Goal: Find specific page/section: Find specific page/section

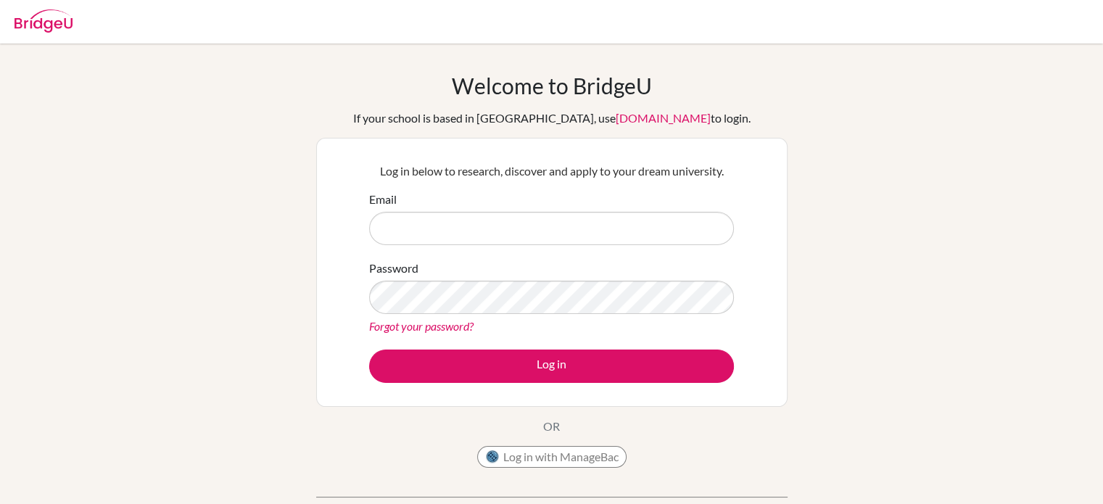
type input "alexandra@mis.sch.id"
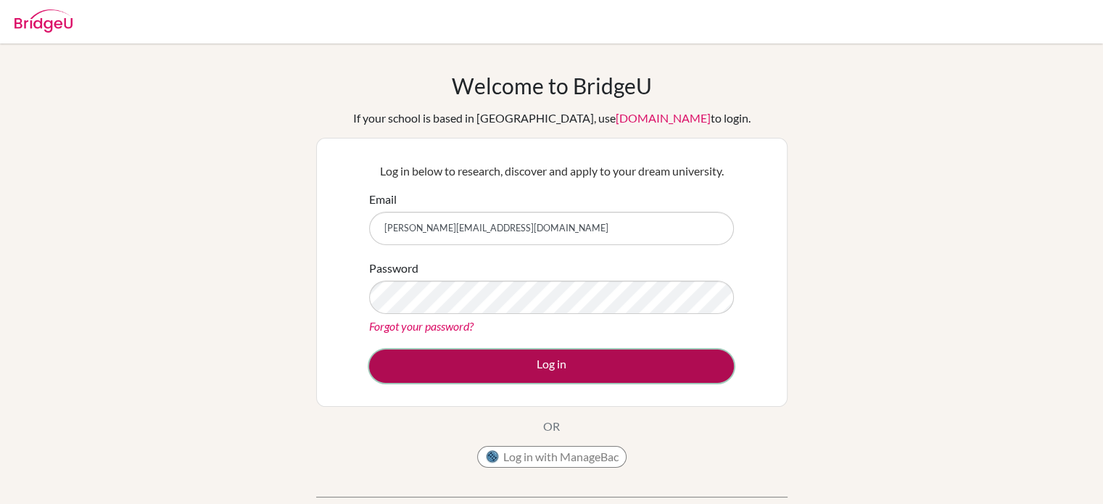
click at [551, 359] on button "Log in" at bounding box center [551, 365] width 365 height 33
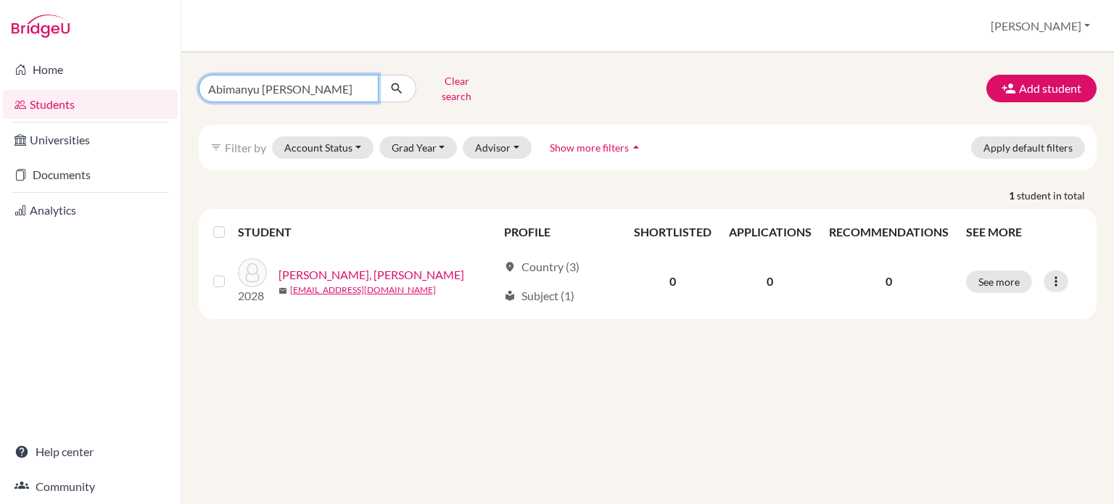
click at [345, 84] on input "Abimanyu Adihaksoro Wijoyo Susilo" at bounding box center [289, 89] width 180 height 28
click at [350, 87] on input "Abimanyu Adihaksoro Wijyo Susilo" at bounding box center [289, 89] width 180 height 28
type input "A"
paste input "Aurora Saqeena Maheshwari"
type input "Aurora Saqeena Maheshwari"
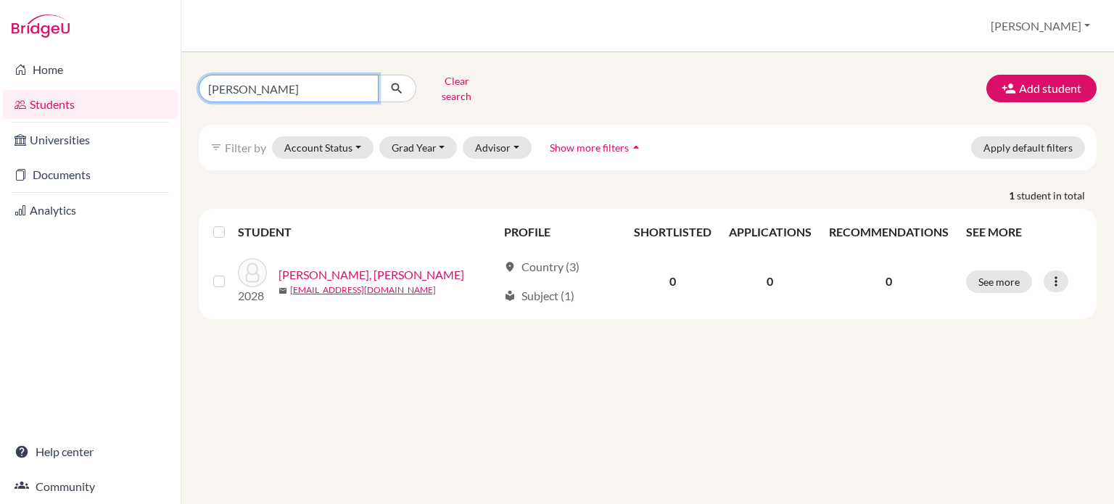
click at [350, 87] on input "Aurora Saqeena Maheshwari" at bounding box center [289, 89] width 180 height 28
click button "submit" at bounding box center [397, 89] width 38 height 28
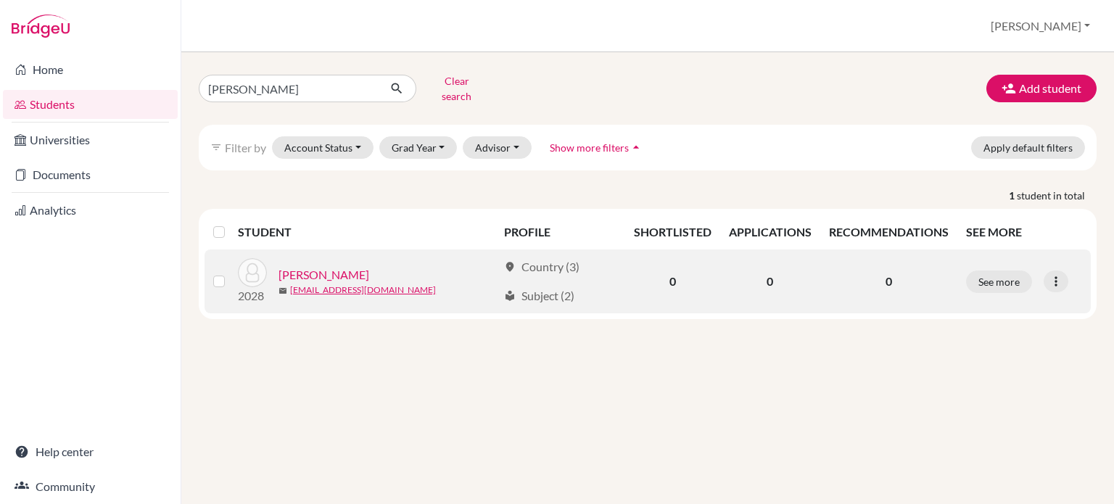
click at [364, 266] on link "Maheshwari, Aurora Saqeena" at bounding box center [323, 274] width 91 height 17
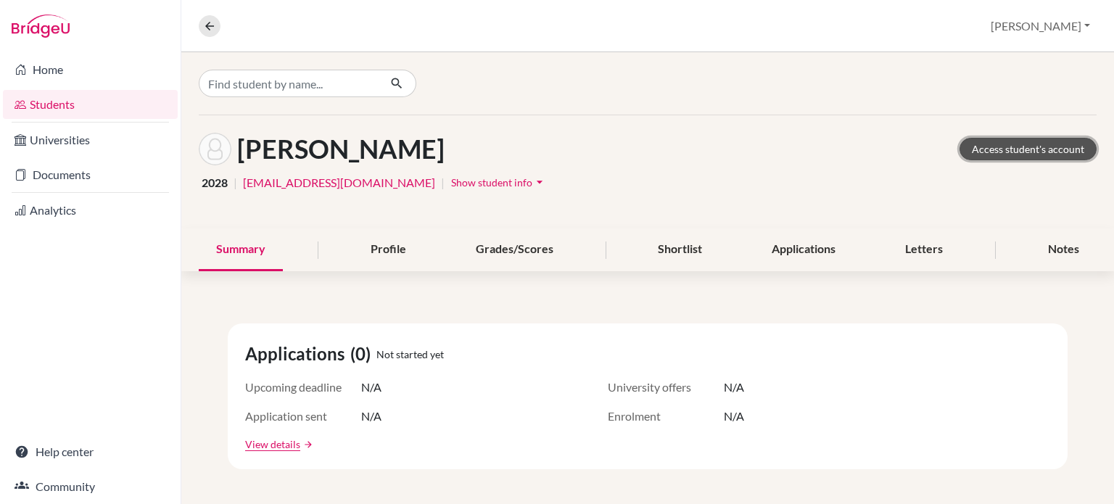
click at [1030, 149] on link "Access student's account" at bounding box center [1027, 149] width 137 height 22
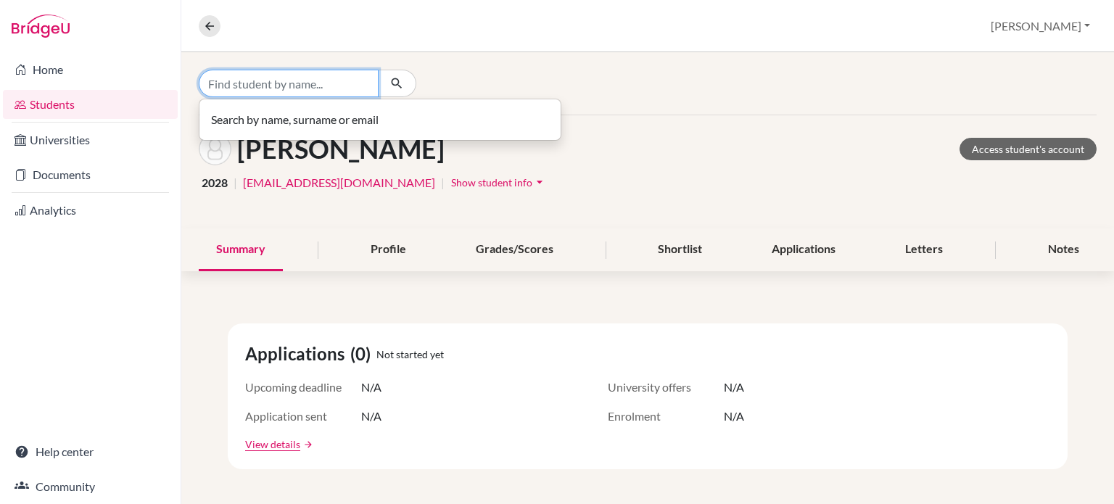
click at [270, 85] on input "Find student by name..." at bounding box center [289, 84] width 180 height 28
paste input "[PERSON_NAME]"
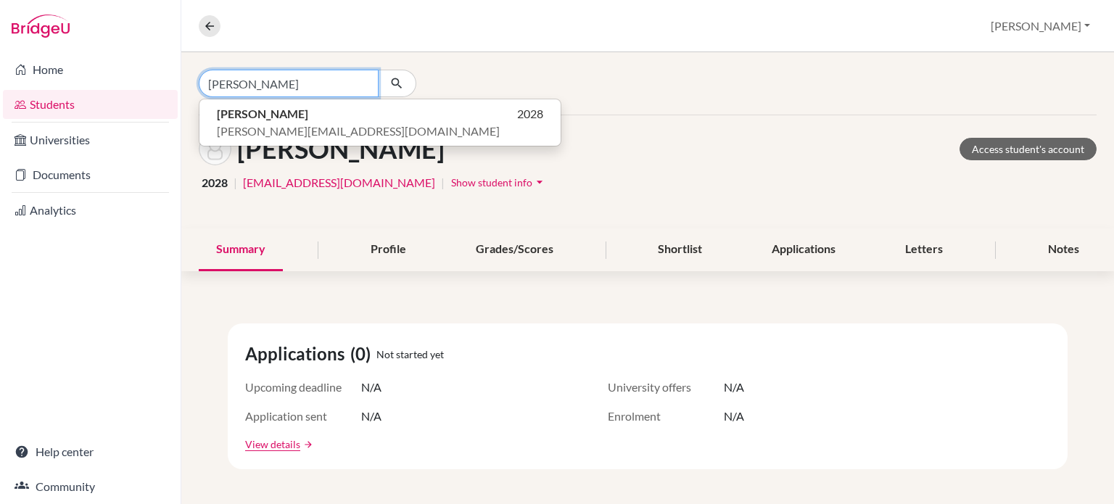
type input "[PERSON_NAME]"
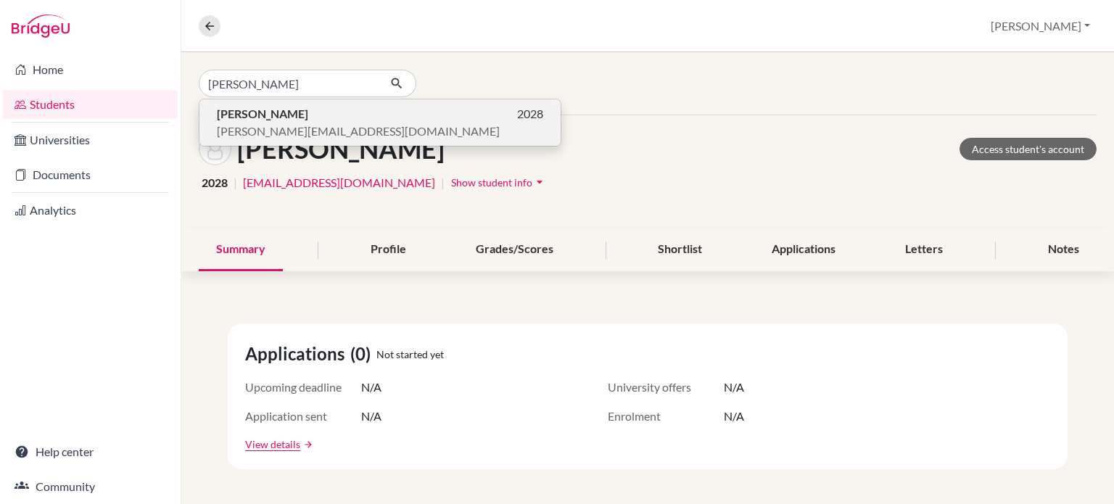
click at [276, 132] on span "[PERSON_NAME][EMAIL_ADDRESS][DOMAIN_NAME]" at bounding box center [358, 131] width 283 height 17
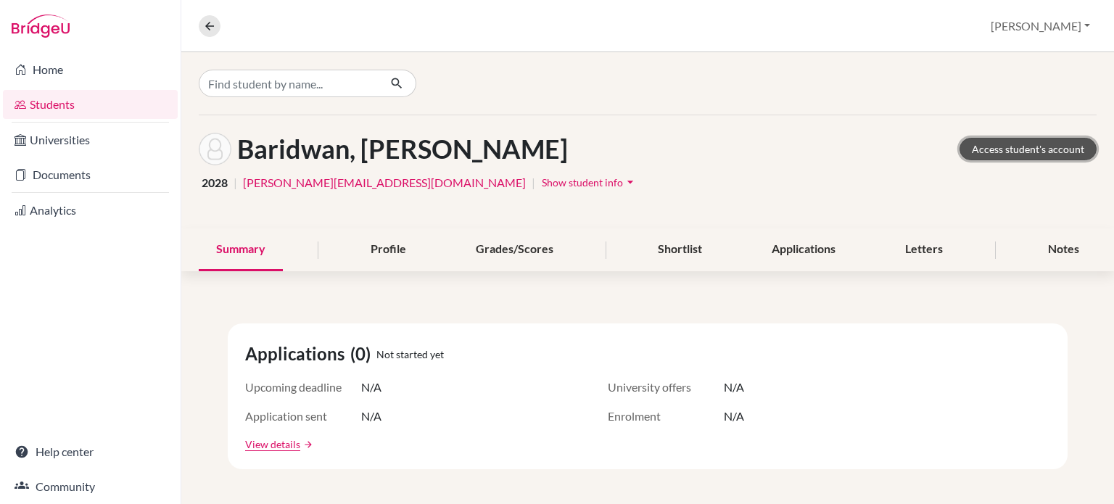
click at [1010, 146] on link "Access student's account" at bounding box center [1027, 149] width 137 height 22
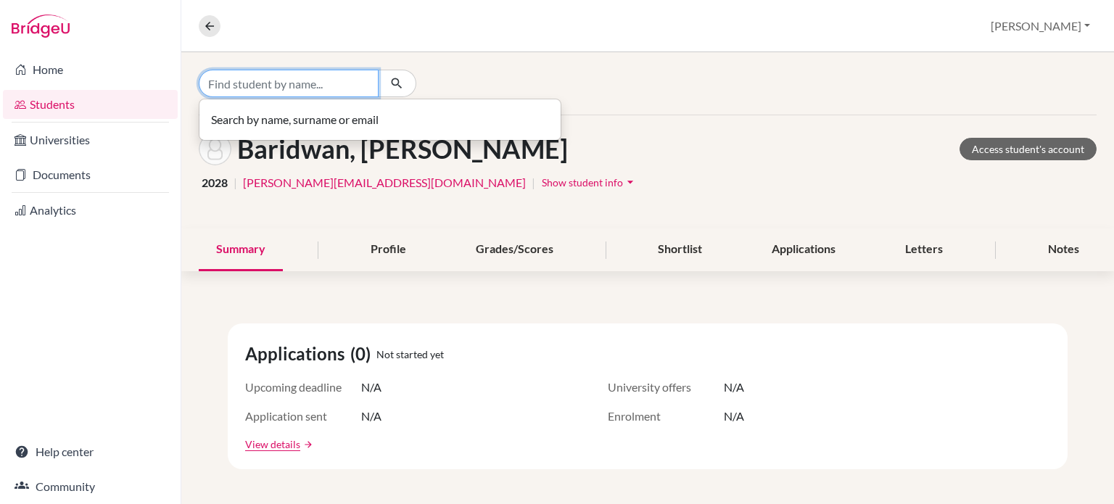
click at [348, 83] on input "Find student by name..." at bounding box center [289, 84] width 180 height 28
paste input "[PERSON_NAME]"
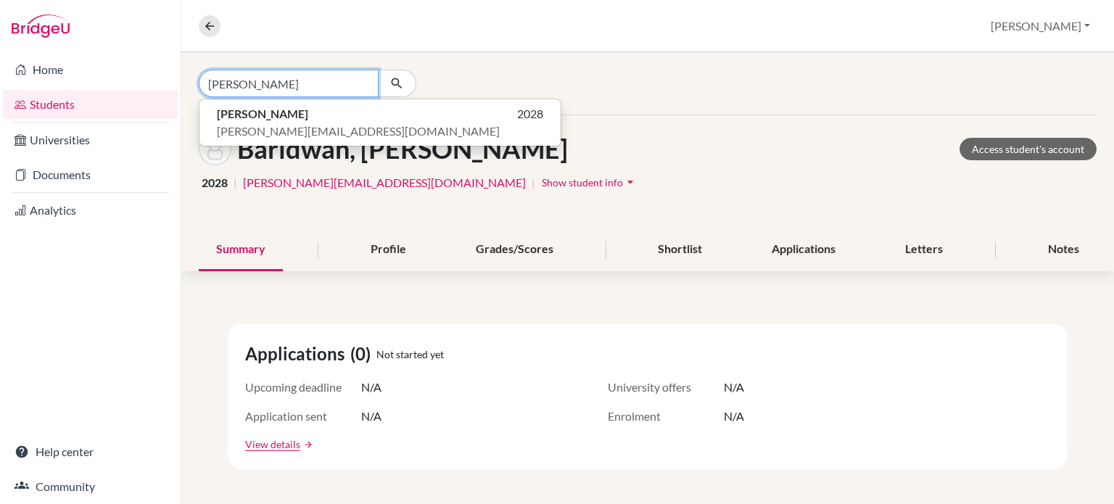
type input "[PERSON_NAME]"
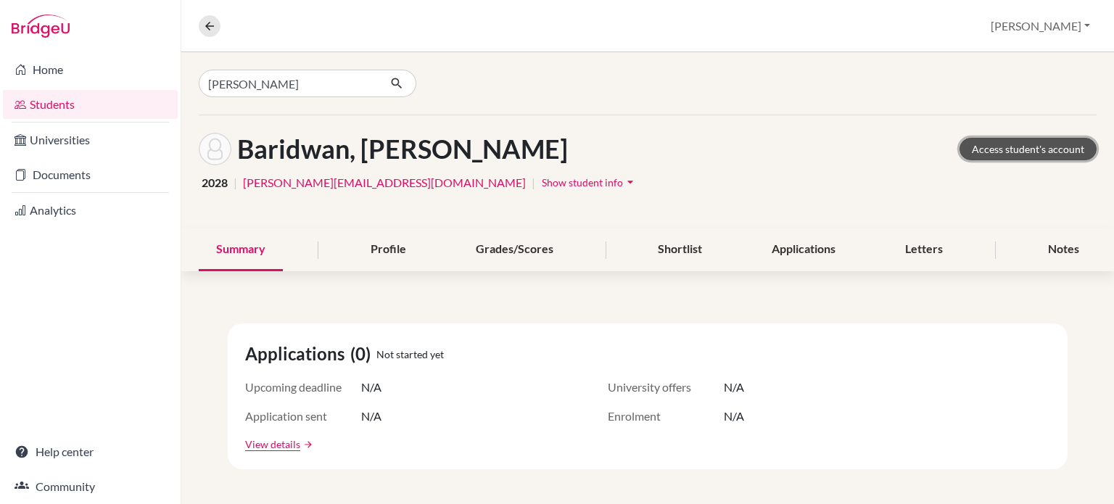
click at [1024, 145] on link "Access student's account" at bounding box center [1027, 149] width 137 height 22
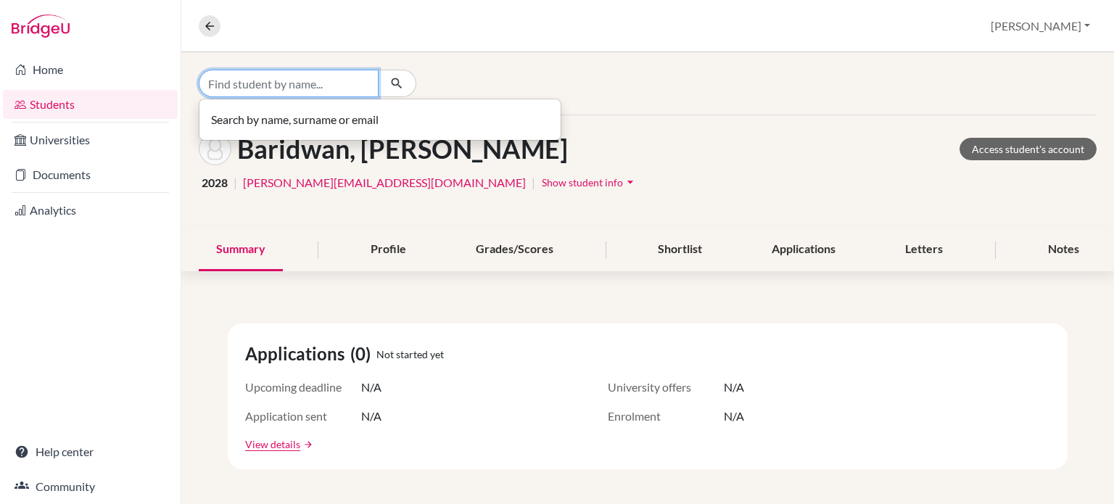
click at [278, 86] on input "Find student by name..." at bounding box center [289, 84] width 180 height 28
paste input "[PERSON_NAME]"
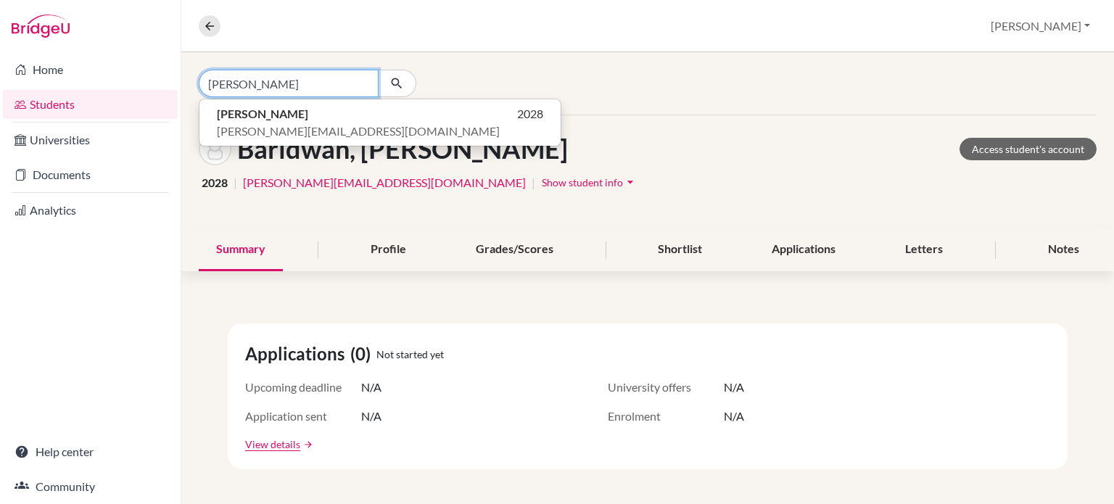
type input "[PERSON_NAME]"
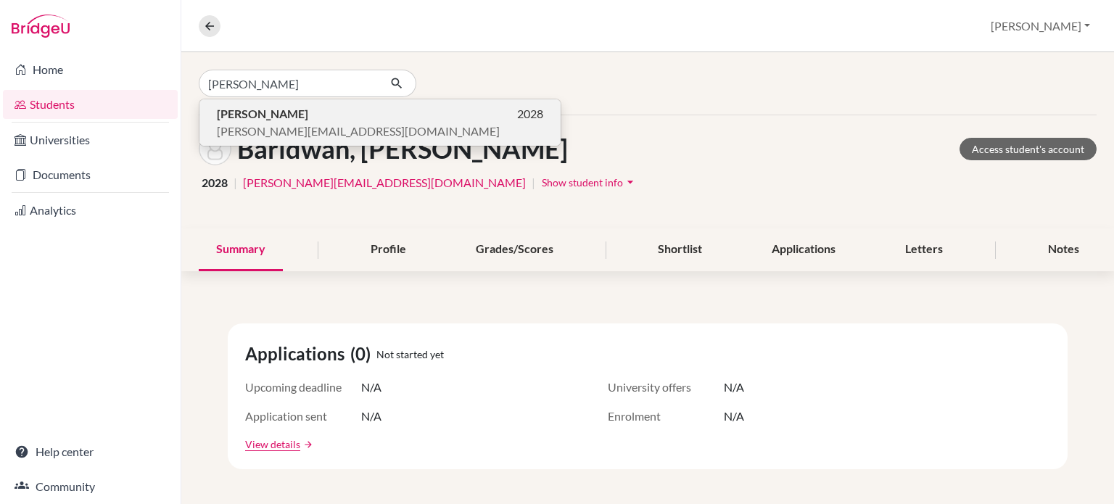
click at [282, 124] on span "[PERSON_NAME][EMAIL_ADDRESS][DOMAIN_NAME]" at bounding box center [358, 131] width 283 height 17
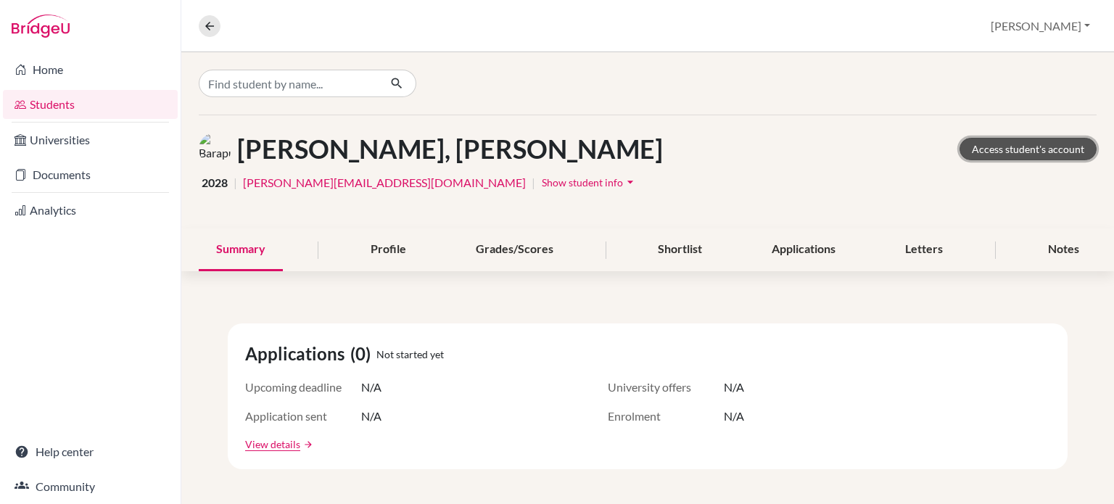
click at [1029, 150] on link "Access student's account" at bounding box center [1027, 149] width 137 height 22
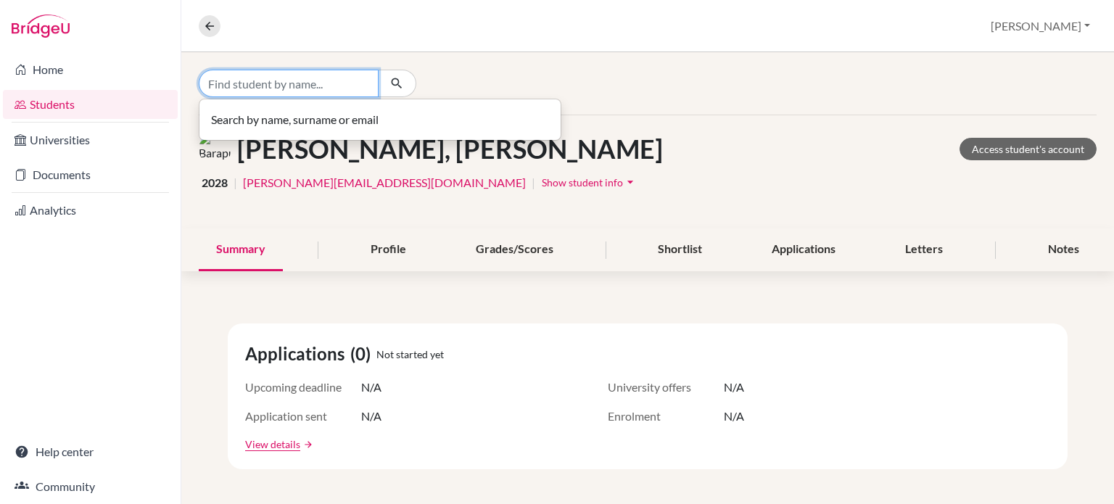
click at [331, 82] on input "Find student by name..." at bounding box center [289, 84] width 180 height 28
paste input "Cattleya Farrah Amaya"
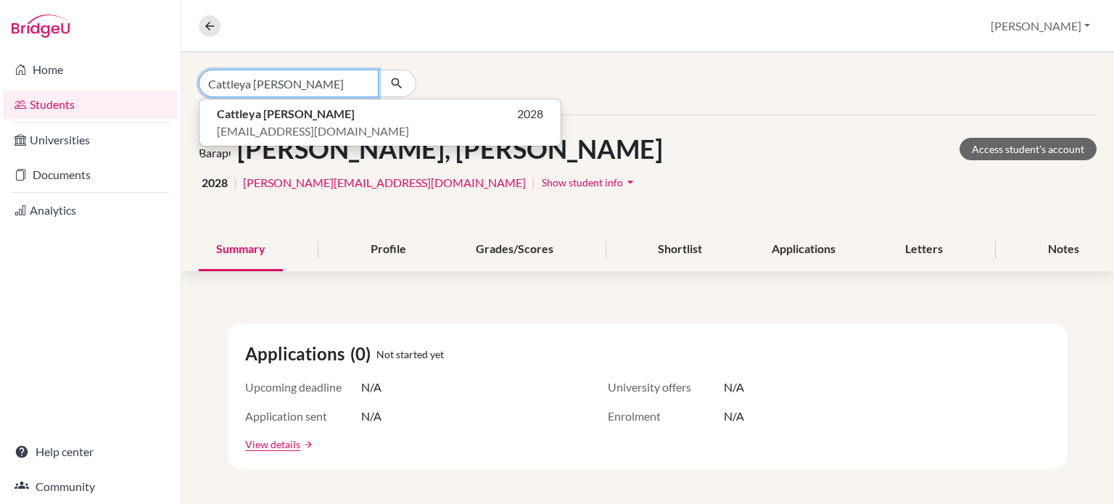
type input "Cattleya Farrah Amaya"
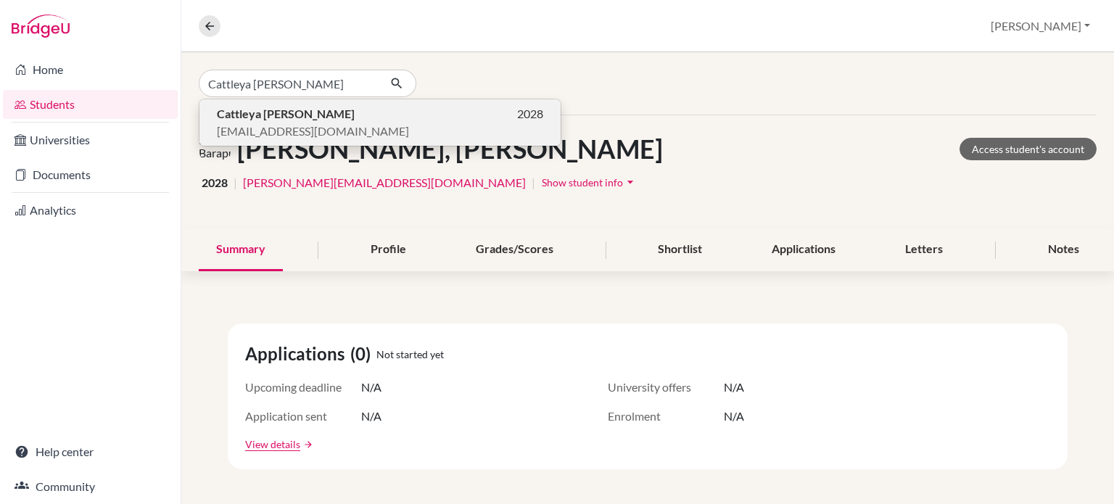
click at [292, 123] on span "[EMAIL_ADDRESS][DOMAIN_NAME]" at bounding box center [313, 131] width 192 height 17
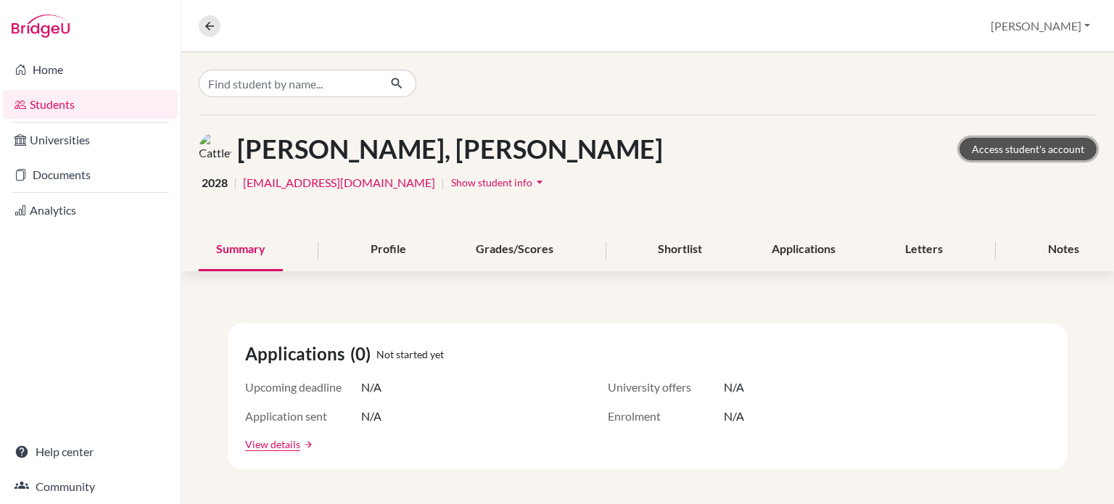
click at [1041, 147] on link "Access student's account" at bounding box center [1027, 149] width 137 height 22
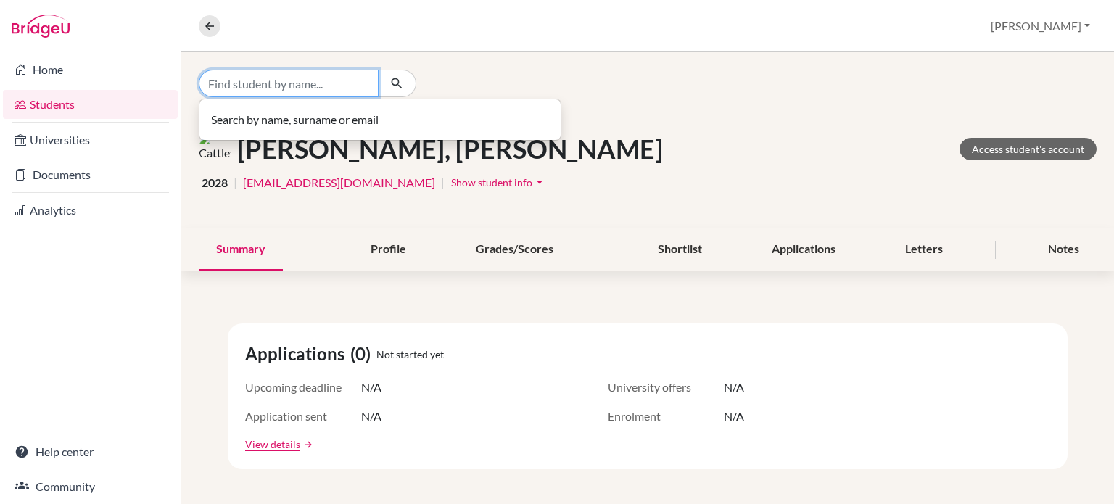
click at [320, 83] on input "Find student by name..." at bounding box center [289, 84] width 180 height 28
paste input "[PERSON_NAME] Hanifta Teguh"
click at [320, 83] on input "[PERSON_NAME] Hanifta Teguh" at bounding box center [289, 84] width 180 height 28
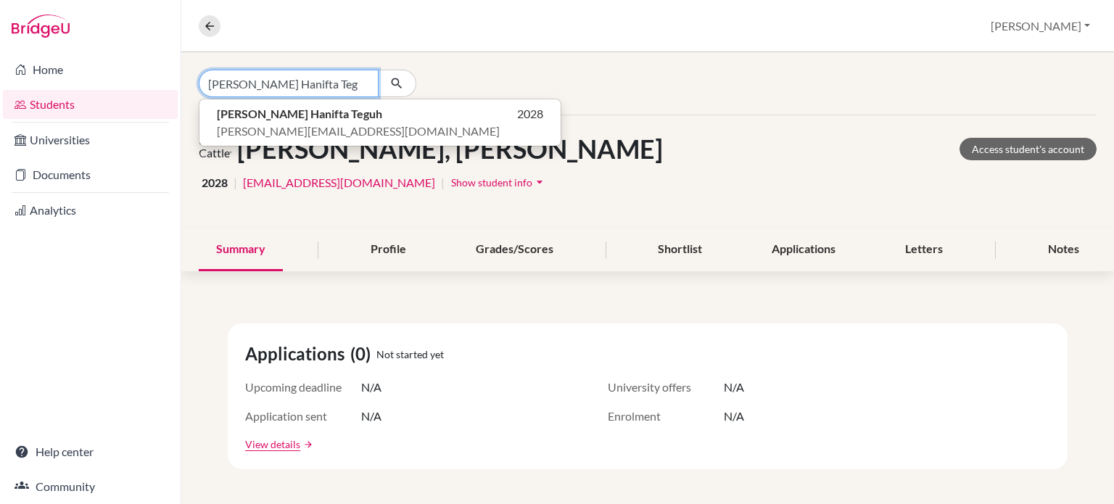
type input "[PERSON_NAME] Hanifta Teguh"
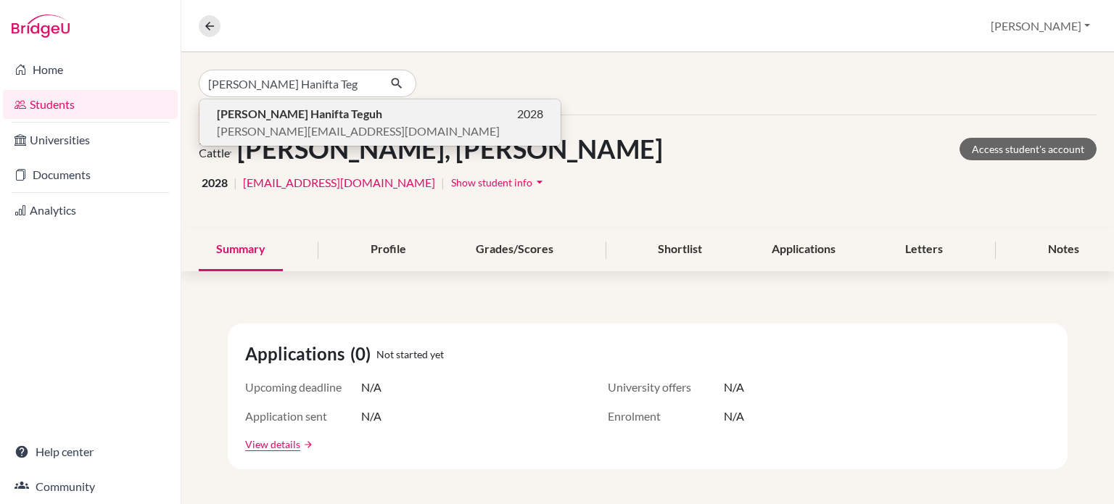
click at [303, 123] on span "[PERSON_NAME][EMAIL_ADDRESS][DOMAIN_NAME]" at bounding box center [358, 131] width 283 height 17
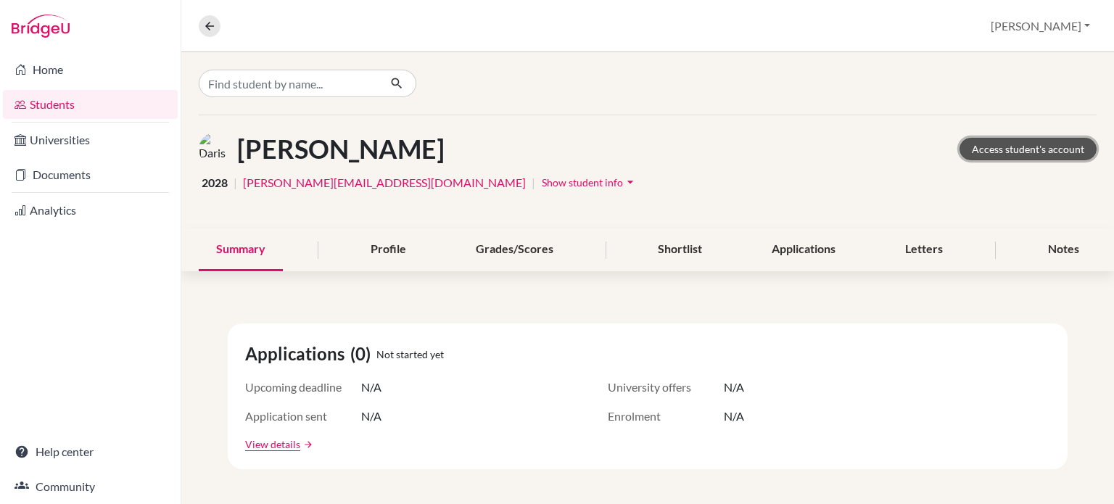
click at [1009, 147] on link "Access student's account" at bounding box center [1027, 149] width 137 height 22
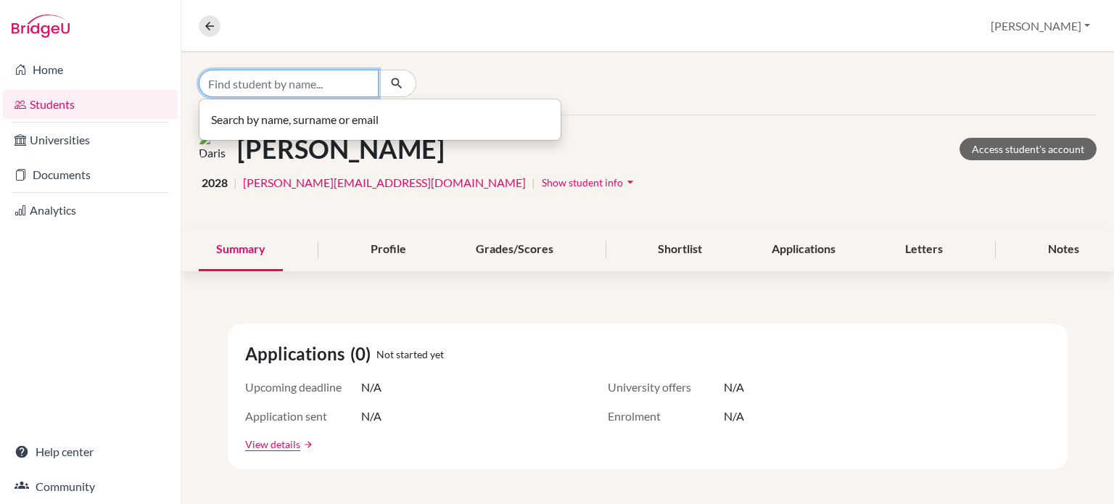
click at [301, 86] on input "Find student by name..." at bounding box center [289, 84] width 180 height 28
paste input "Dimitri Samuel Rehagana Surbakti"
type input "Dimitri Samuel Rehagana Surbakti"
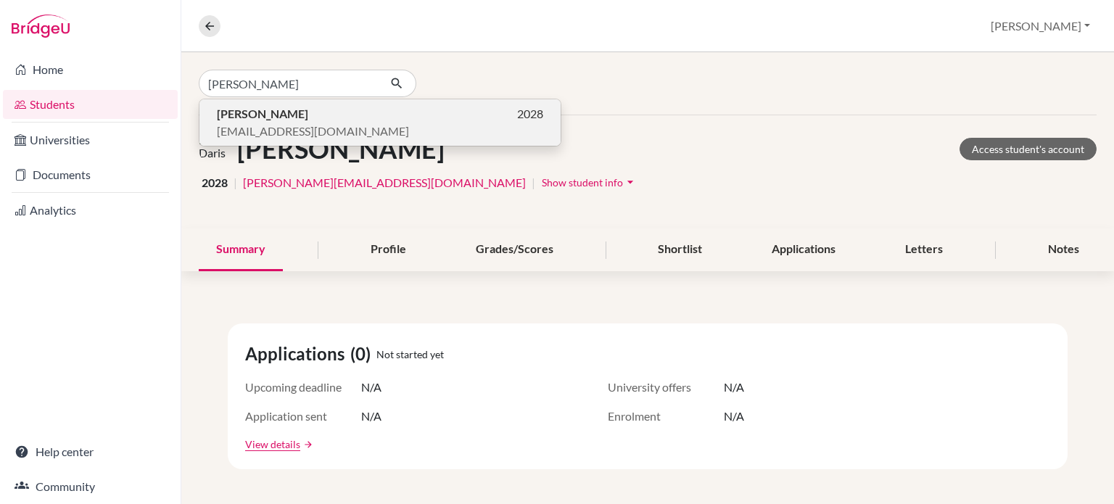
scroll to position [0, 0]
click at [276, 123] on span "dimitri.2028@mis.sch.id" at bounding box center [313, 131] width 192 height 17
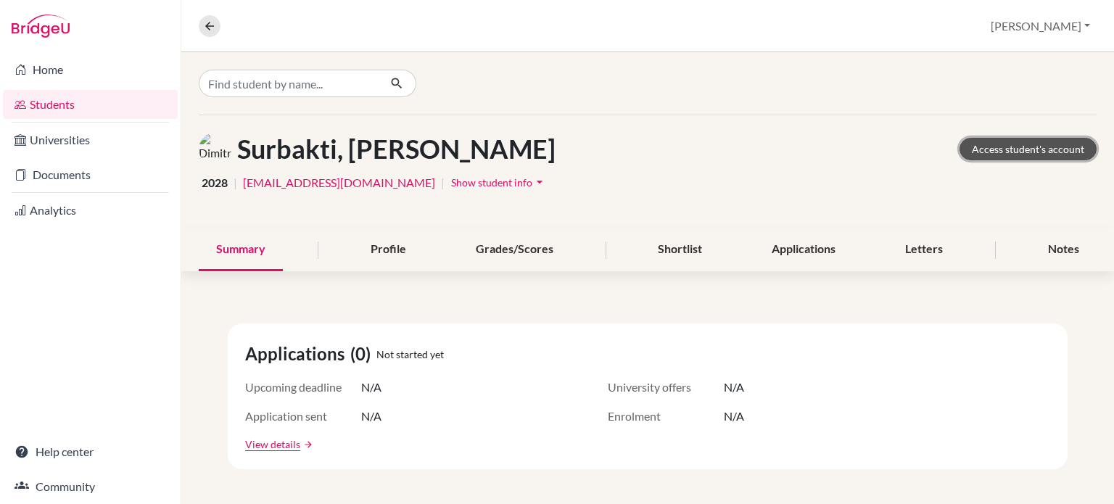
click at [994, 148] on link "Access student's account" at bounding box center [1027, 149] width 137 height 22
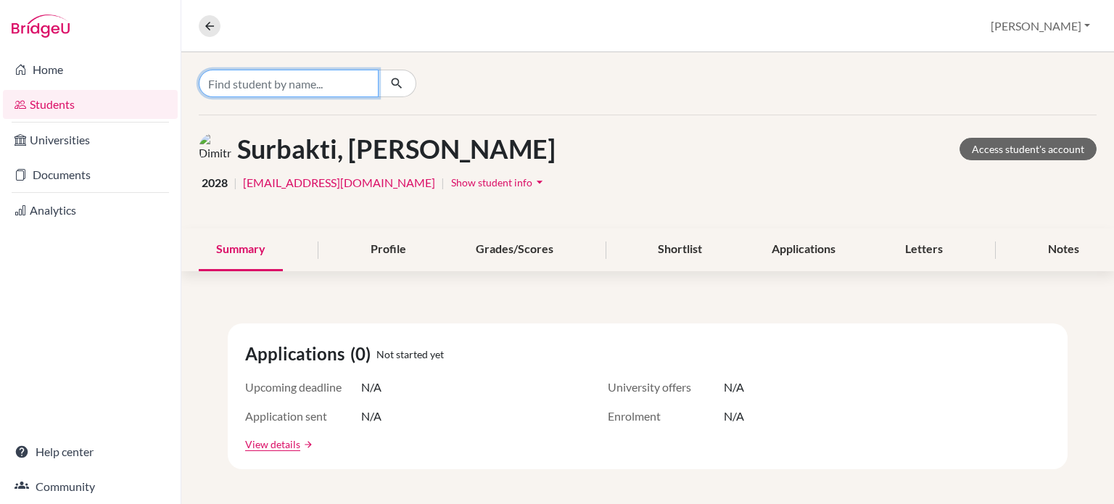
click at [355, 79] on input "Find student by name..." at bounding box center [289, 84] width 180 height 28
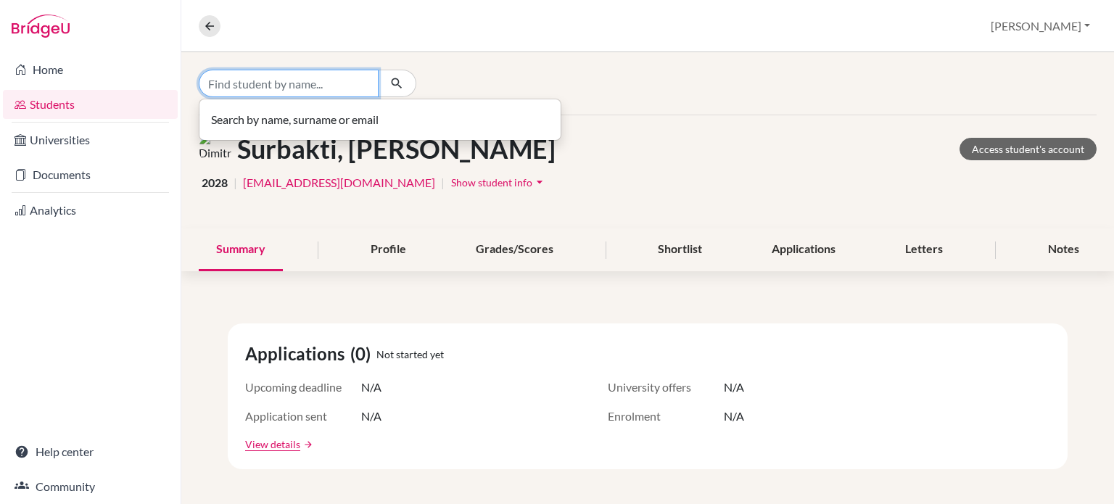
paste input "[PERSON_NAME]"
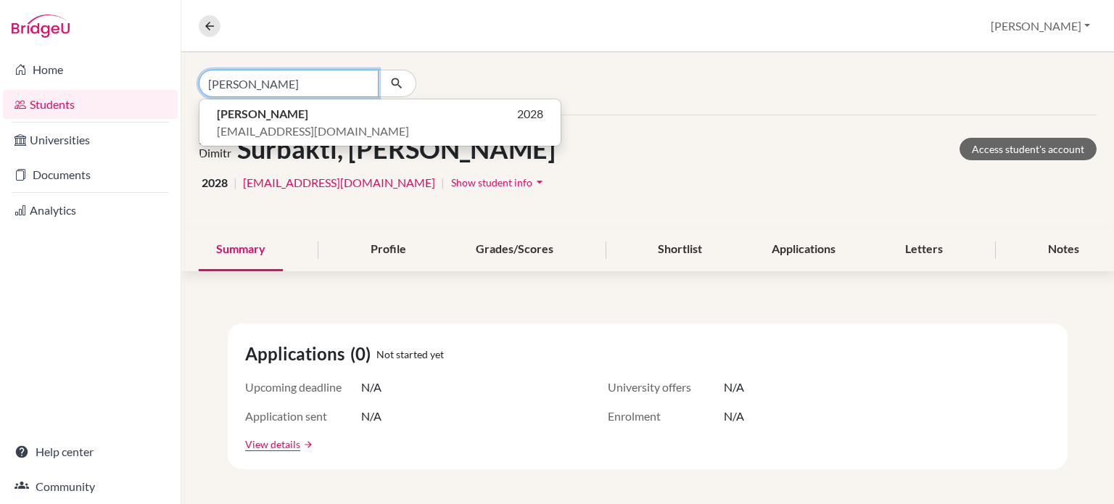
type input "[PERSON_NAME]"
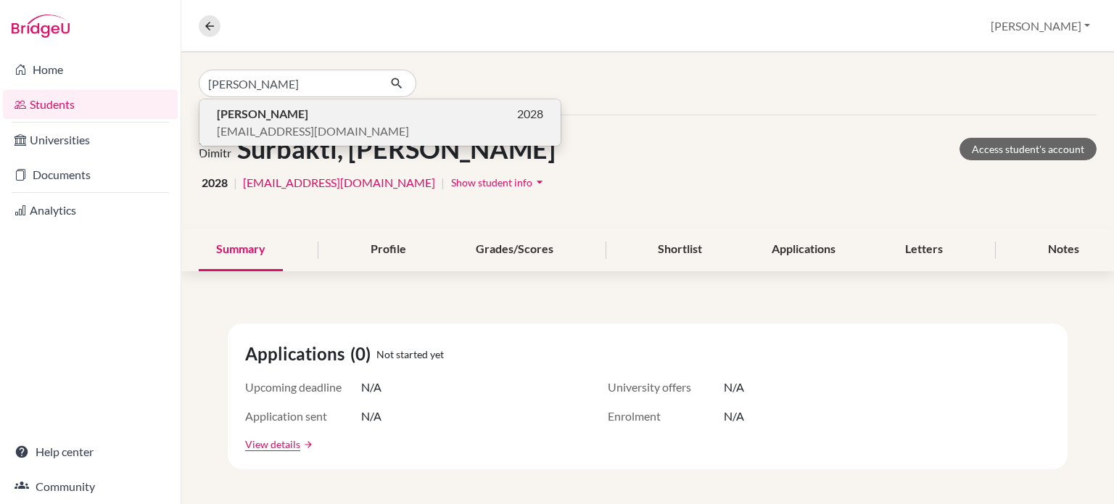
click at [310, 128] on span "[EMAIL_ADDRESS][DOMAIN_NAME]" at bounding box center [313, 131] width 192 height 17
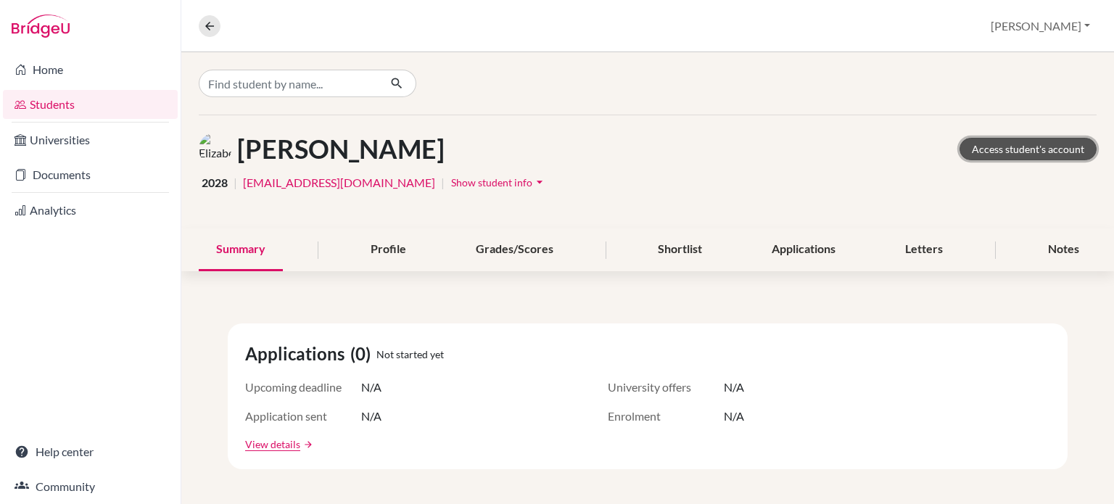
click at [1012, 146] on link "Access student's account" at bounding box center [1027, 149] width 137 height 22
